Goal: Complete application form

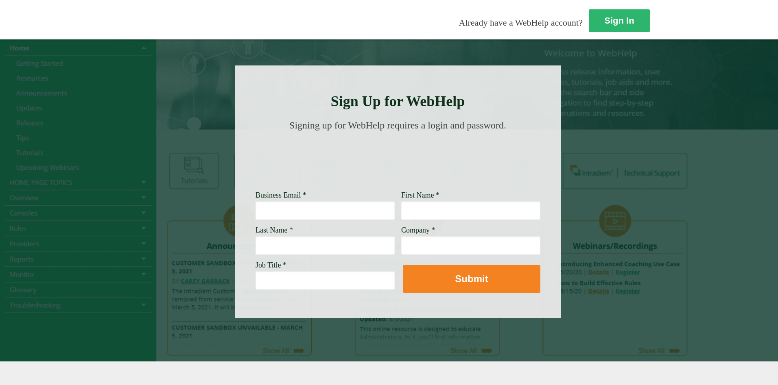
click at [256, 212] on input "Business Email *" at bounding box center [325, 210] width 139 height 19
type input "[PERSON_NAME][EMAIL_ADDRESS][PERSON_NAME][DOMAIN_NAME]"
click at [401, 210] on input "First Name *" at bounding box center [470, 210] width 139 height 19
type input "[PERSON_NAME]"
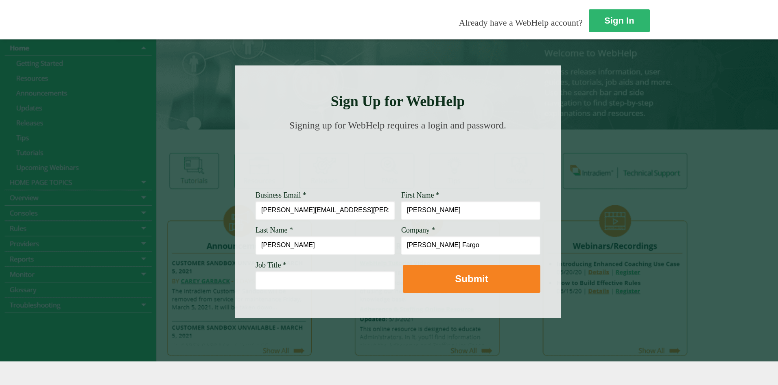
type input "[PERSON_NAME] Fargo"
click at [256, 285] on input "Job Title *" at bounding box center [325, 280] width 139 height 19
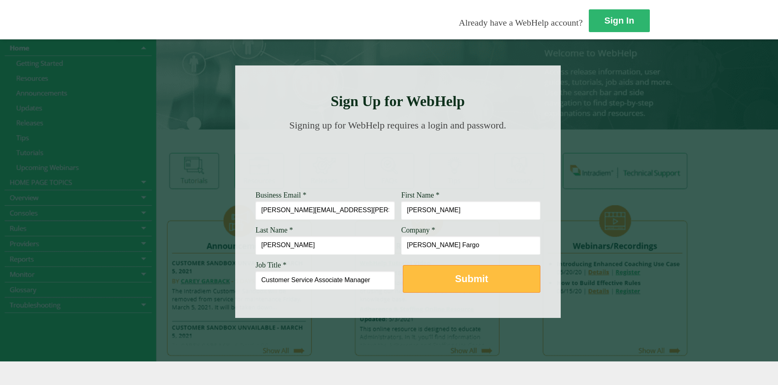
type input "Customer Service Associate Manager"
click at [403, 289] on button "Submit" at bounding box center [472, 279] width 138 height 28
